Goal: Transaction & Acquisition: Subscribe to service/newsletter

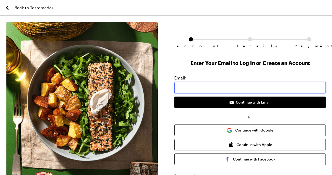
click at [237, 90] on input "email" at bounding box center [250, 87] width 152 height 11
type input "[EMAIL_ADDRESS][DOMAIN_NAME]"
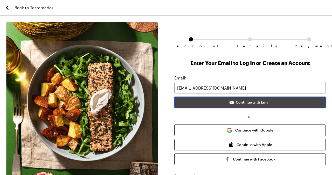
click at [248, 102] on span "Continue with Email" at bounding box center [253, 102] width 35 height 5
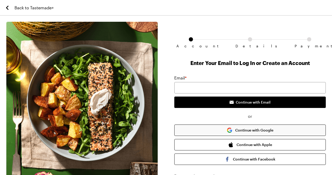
click at [264, 133] on button "Continue with Google" at bounding box center [250, 130] width 152 height 11
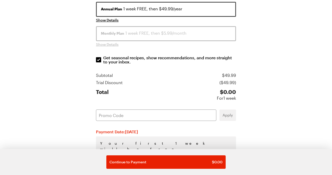
scroll to position [91, 0]
click at [142, 116] on input "text" at bounding box center [156, 115] width 120 height 11
paste input "VW4DF5Z0"
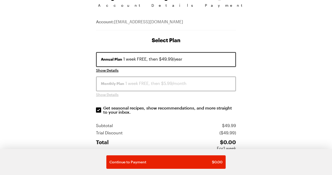
scroll to position [39, 0]
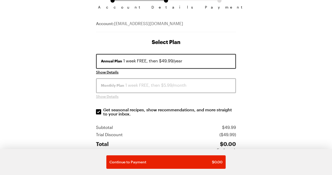
type input "VW4DF5Z0"
click at [148, 62] on div "Annual Plan 1 week FREE, then $49.99/year" at bounding box center [166, 61] width 130 height 6
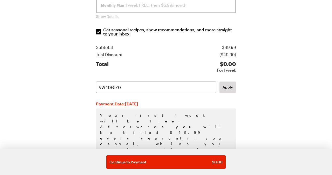
scroll to position [123, 0]
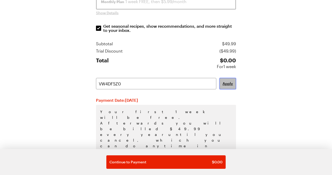
click at [228, 84] on span "Apply" at bounding box center [228, 83] width 10 height 5
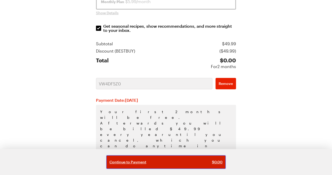
click at [168, 159] on button "Continue to Payment $ 0.00" at bounding box center [165, 162] width 119 height 13
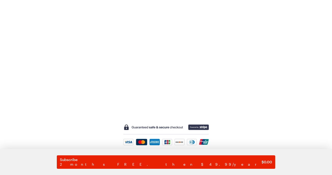
scroll to position [174, 0]
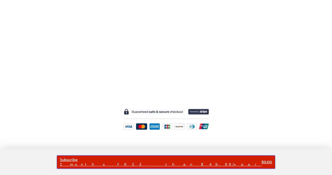
click at [143, 161] on span "Subscribe" at bounding box center [161, 160] width 202 height 5
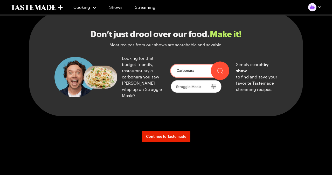
scroll to position [554, 0]
